Goal: Information Seeking & Learning: Learn about a topic

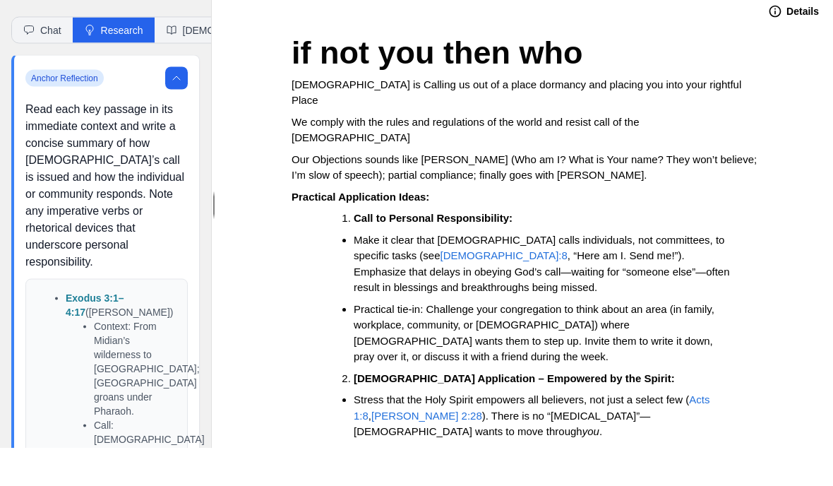
scroll to position [29, 0]
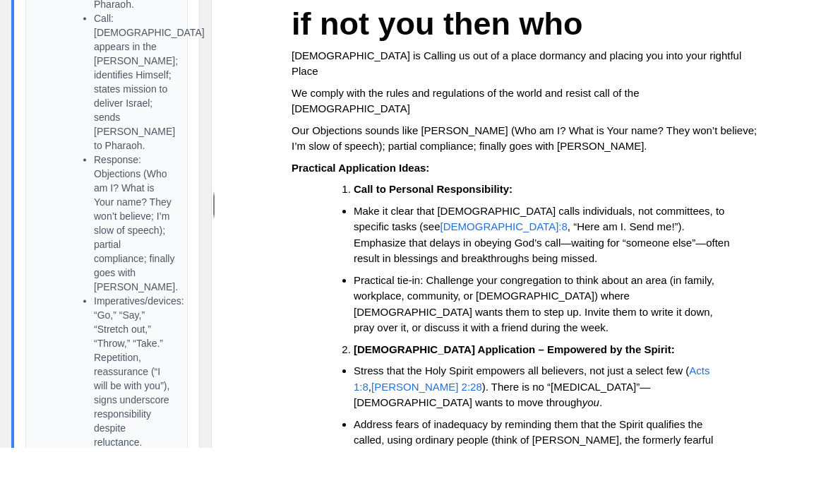
click at [603, 161] on p "Our Objections sounds like [PERSON_NAME] (Who am I? What is Your name? They won…" at bounding box center [524, 177] width 466 height 32
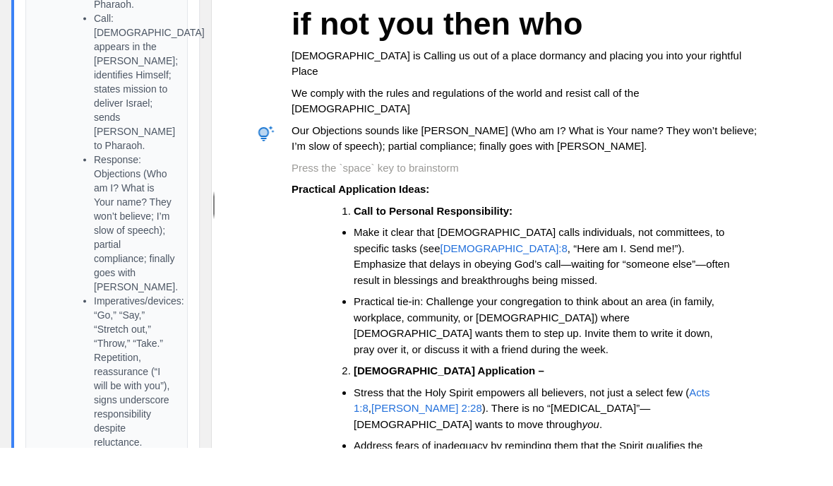
click at [410, 200] on strong "[DEMOGRAPHIC_DATA] has Empowered by the Spirit:" at bounding box center [427, 206] width 273 height 12
click at [442, 200] on strong "[DEMOGRAPHIC_DATA] has Empowered us by the Spirit:" at bounding box center [435, 206] width 289 height 12
click at [502, 198] on p "[DEMOGRAPHIC_DATA] has Empowered us by His Spirit:" at bounding box center [524, 206] width 466 height 16
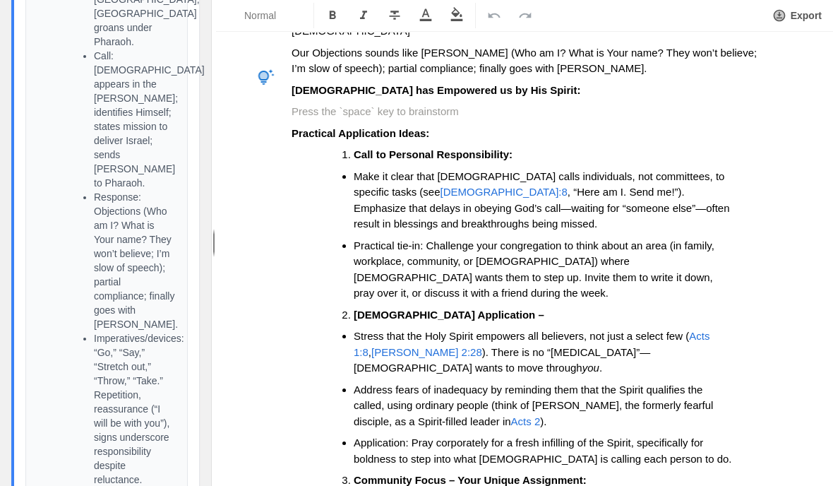
scroll to position [37, 0]
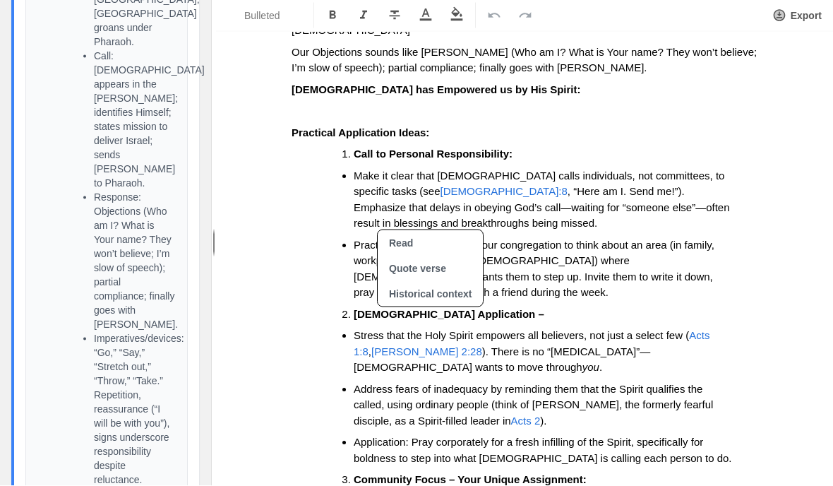
click at [378, 330] on span "Acts 1:8" at bounding box center [533, 344] width 359 height 28
click at [433, 231] on button "Read" at bounding box center [430, 243] width 105 height 25
type input "Acts 1:8 kjv"
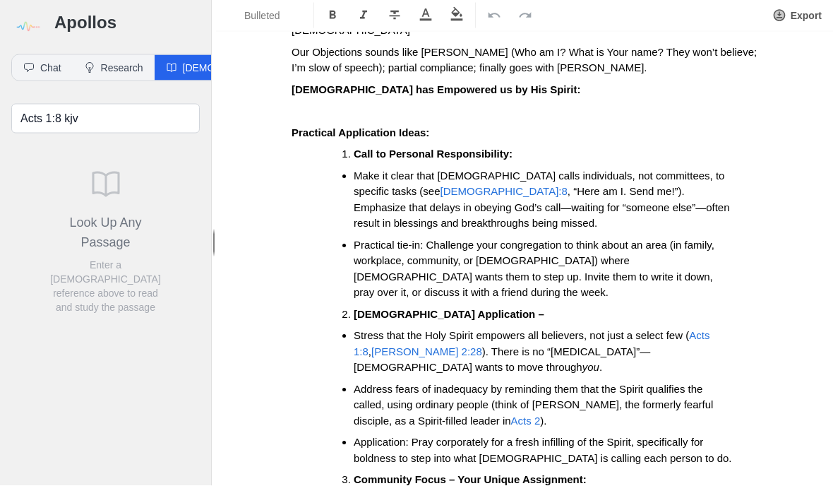
scroll to position [0, 0]
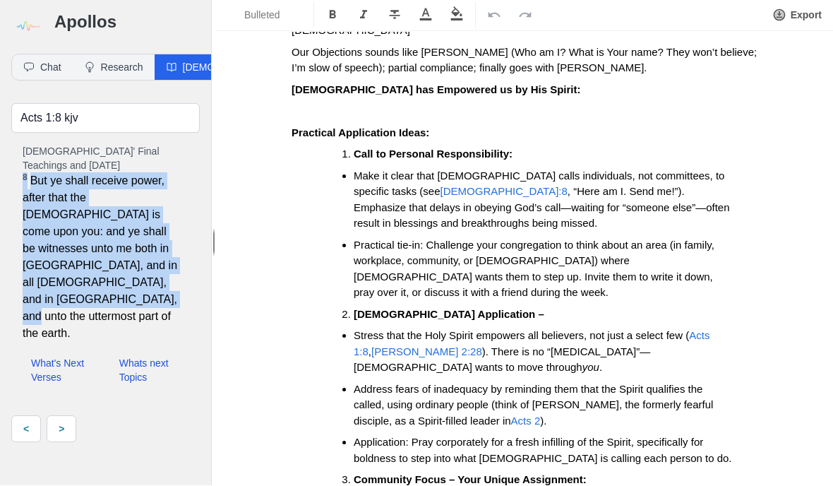
copy span "8 But ye shall receive power, after that the [DEMOGRAPHIC_DATA] is come upon yo…"
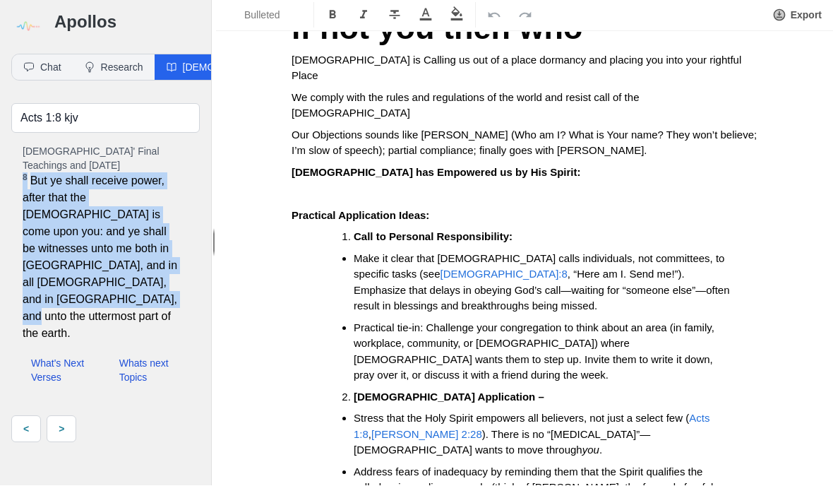
scroll to position [61, 0]
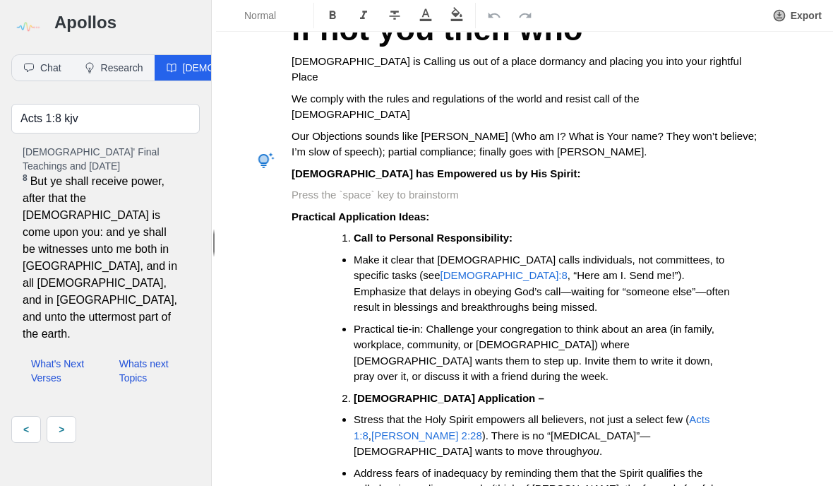
scroll to position [37, 0]
click at [342, 187] on p at bounding box center [524, 195] width 466 height 16
click at [333, 187] on p at bounding box center [524, 195] width 466 height 16
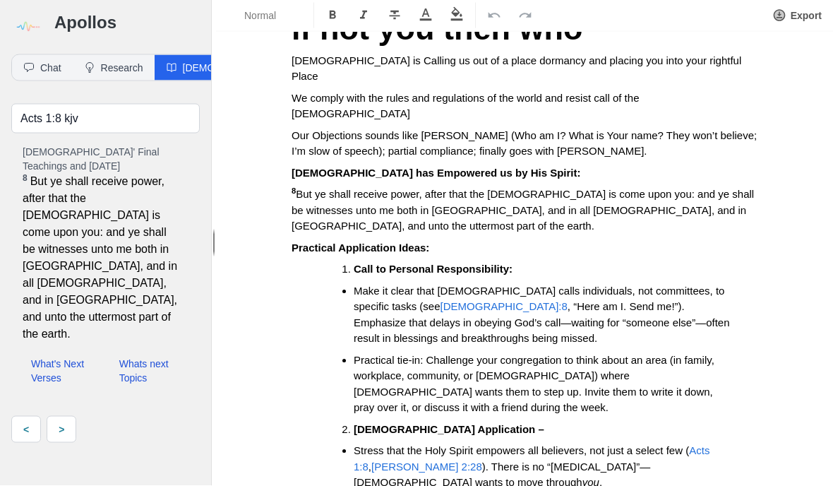
click at [306, 188] on span "But ye shall receive power, after that the [DEMOGRAPHIC_DATA] is come upon you:…" at bounding box center [523, 210] width 465 height 44
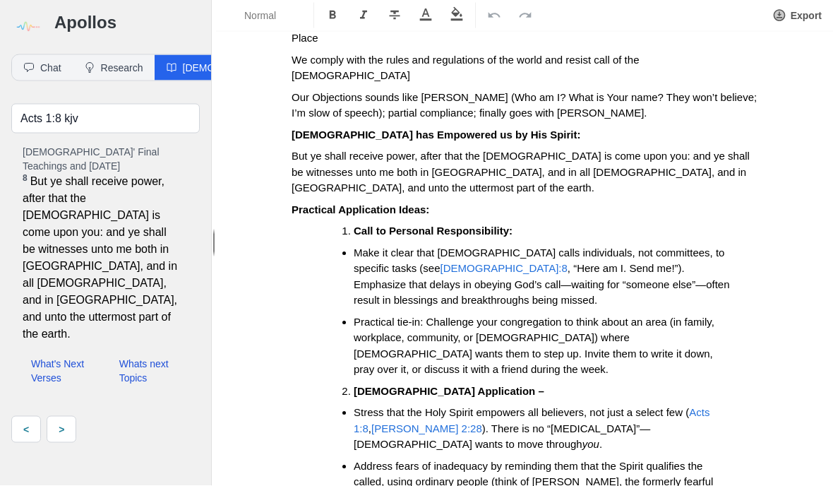
scroll to position [101, 0]
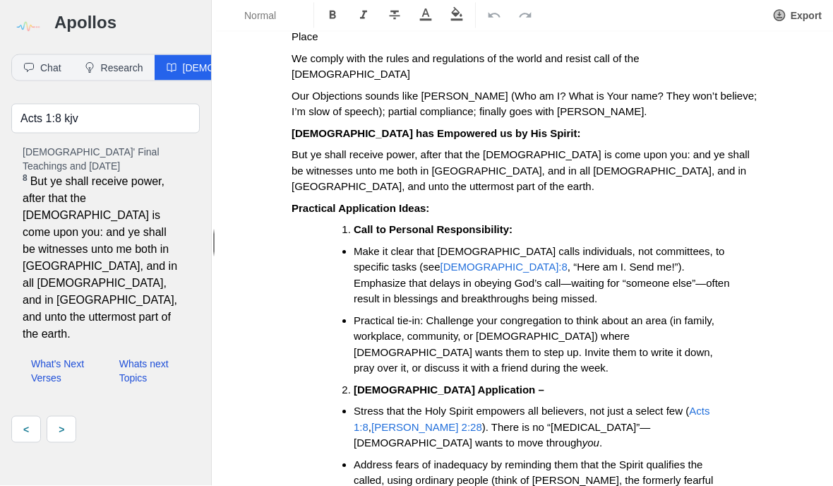
click at [364, 405] on span "Acts 1:8" at bounding box center [533, 419] width 359 height 28
click at [363, 405] on span "Acts 1:8" at bounding box center [533, 419] width 359 height 28
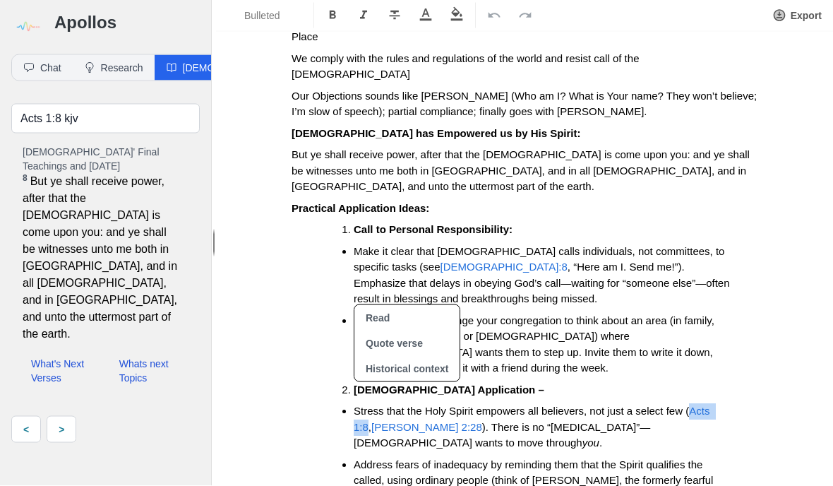
copy li "Acts 1:8"
click at [294, 149] on span "But ye shall receive power, after that the [DEMOGRAPHIC_DATA] is come upon you:…" at bounding box center [521, 171] width 461 height 44
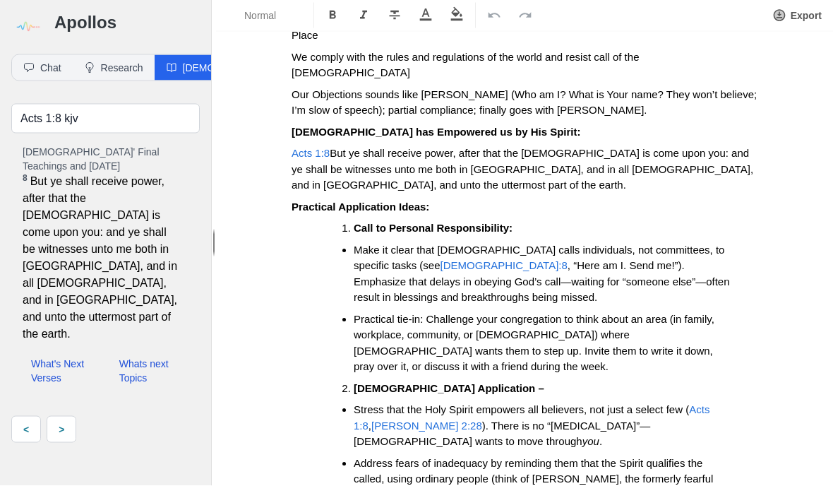
scroll to position [103, 0]
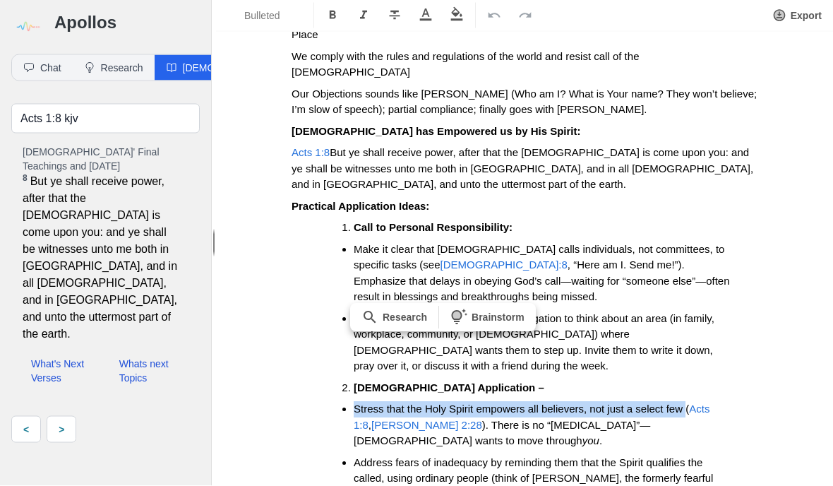
copy span "Stress that the Holy Spirit empowers all believers, not just a select few"
click at [447, 145] on p "Acts 1:8 But ye shall receive power, after that the [DEMOGRAPHIC_DATA] is come …" at bounding box center [524, 169] width 466 height 48
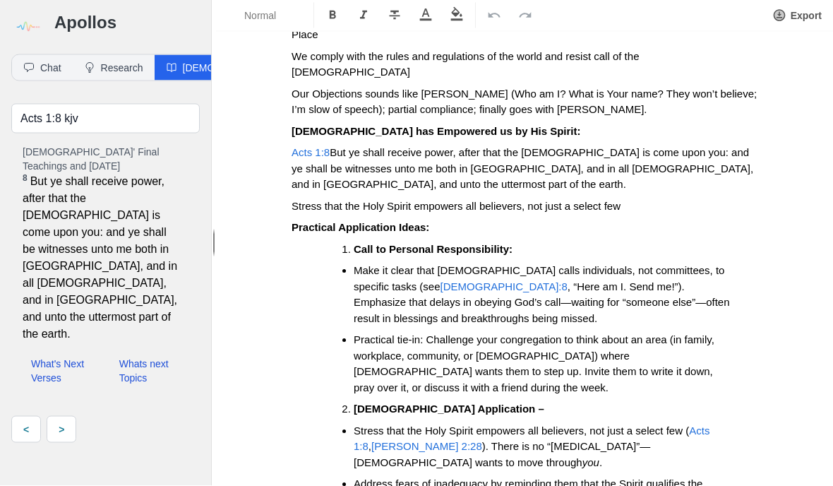
click at [311, 200] on span "Stress that the Holy Spirit empowers all believers, not just a select few" at bounding box center [455, 206] width 329 height 12
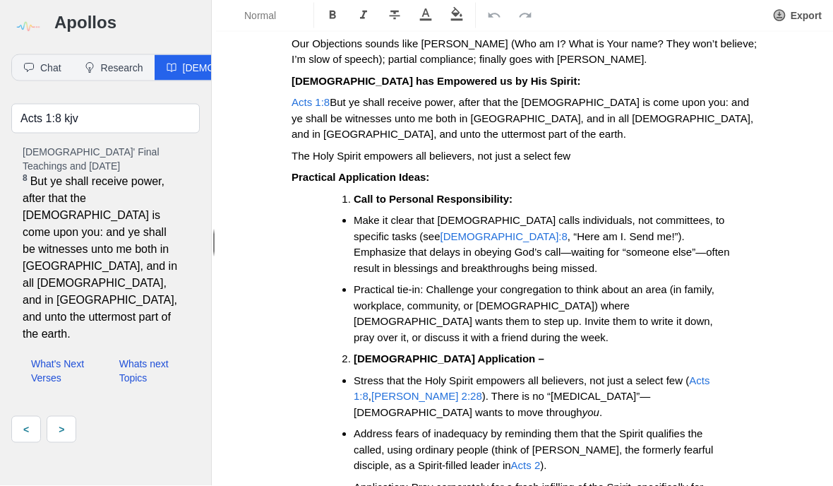
scroll to position [158, 0]
